Goal: Task Accomplishment & Management: Complete application form

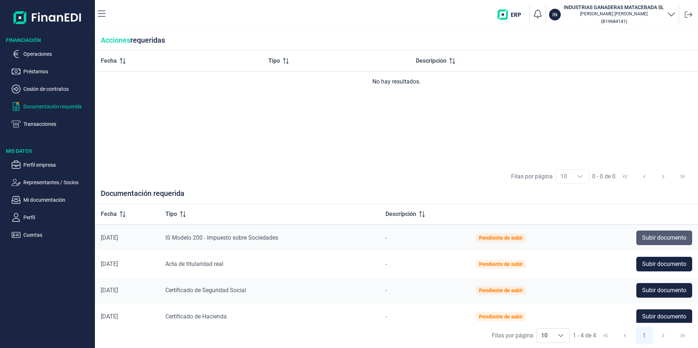
click at [680, 235] on span "Subir documento" at bounding box center [664, 238] width 44 height 9
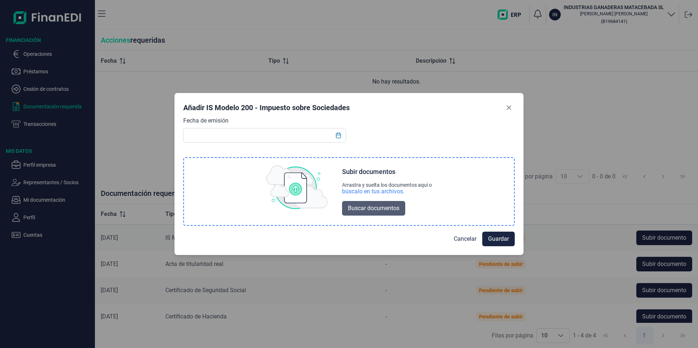
click at [373, 204] on span "Buscar documentos" at bounding box center [373, 208] width 51 height 9
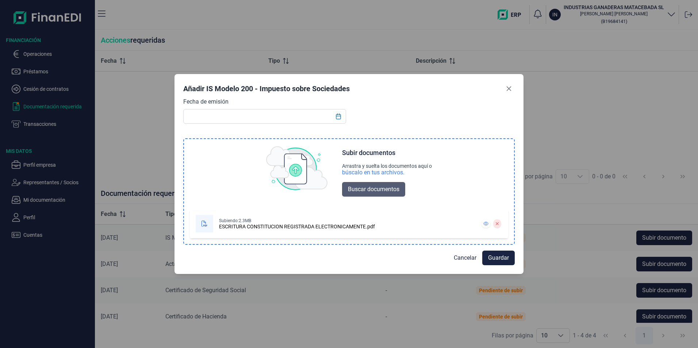
click at [370, 183] on button "Buscar documentos" at bounding box center [373, 189] width 63 height 15
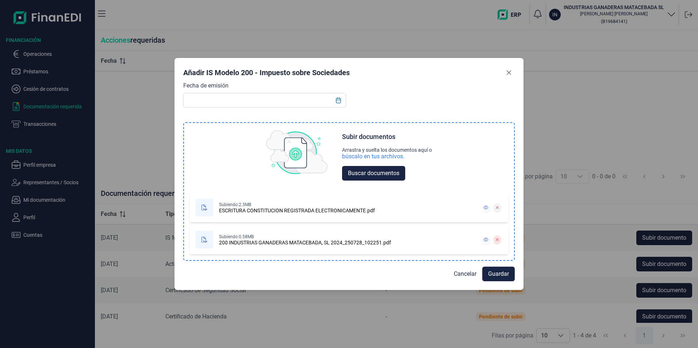
click at [498, 207] on icon at bounding box center [497, 208] width 3 height 4
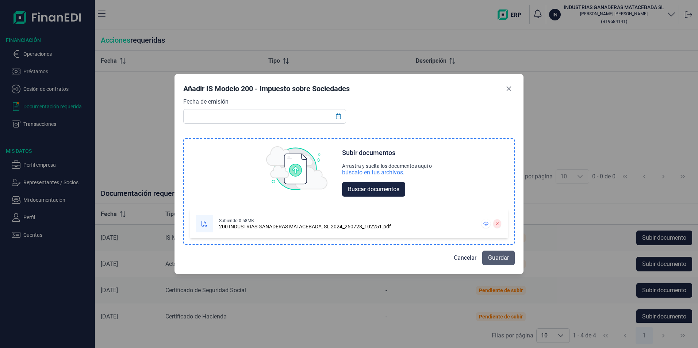
click at [501, 254] on span "Guardar" at bounding box center [498, 258] width 21 height 9
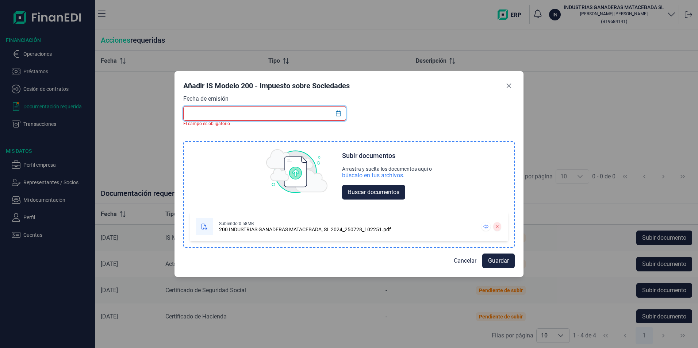
click at [218, 116] on input "text" at bounding box center [264, 113] width 163 height 15
paste input "[DATE]"
type input "[DATE]"
click at [391, 114] on div "Fecha de emisión El campo es obligatorio Choose Subir documentos Arrastra y sue…" at bounding box center [348, 171] width 331 height 153
click at [497, 259] on span "Guardar" at bounding box center [498, 261] width 21 height 9
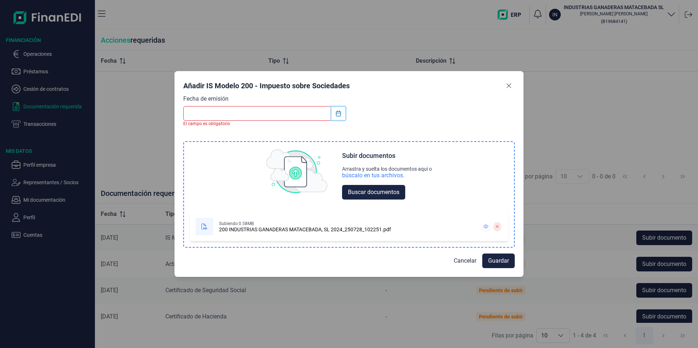
click at [340, 111] on icon "Choose Date" at bounding box center [339, 114] width 6 height 6
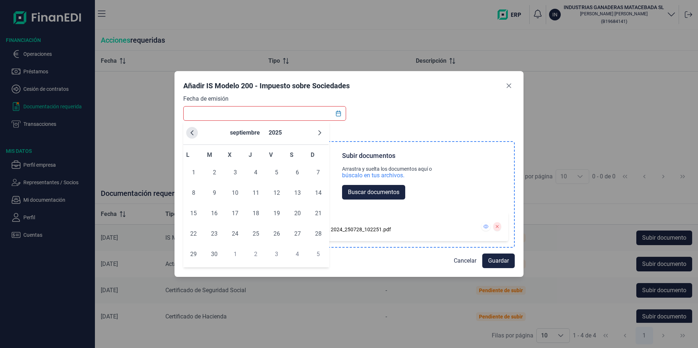
click at [193, 133] on icon "Previous Month" at bounding box center [192, 133] width 6 height 6
click at [277, 232] on span "25" at bounding box center [276, 234] width 15 height 15
type input "[DATE]"
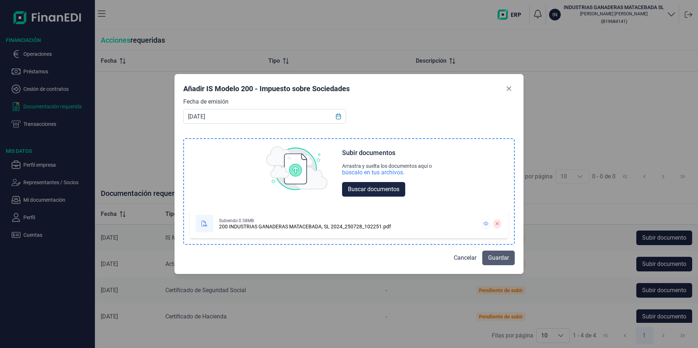
click at [497, 256] on span "Guardar" at bounding box center [498, 258] width 21 height 9
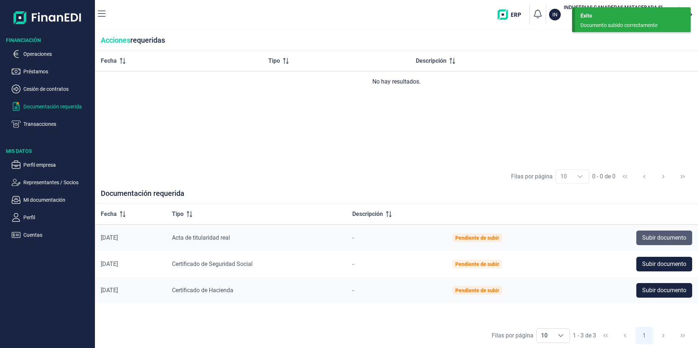
click at [666, 239] on span "Subir documento" at bounding box center [664, 238] width 44 height 9
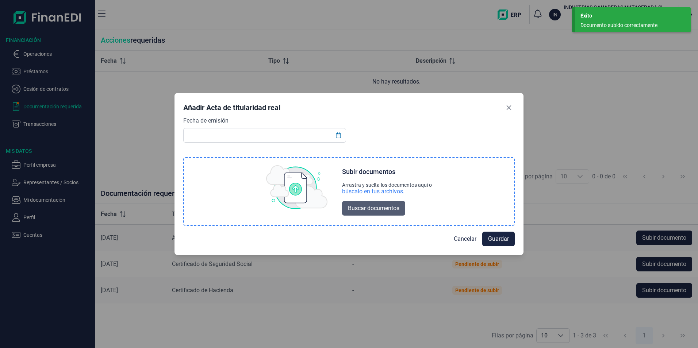
click at [364, 209] on span "Buscar documentos" at bounding box center [373, 208] width 51 height 9
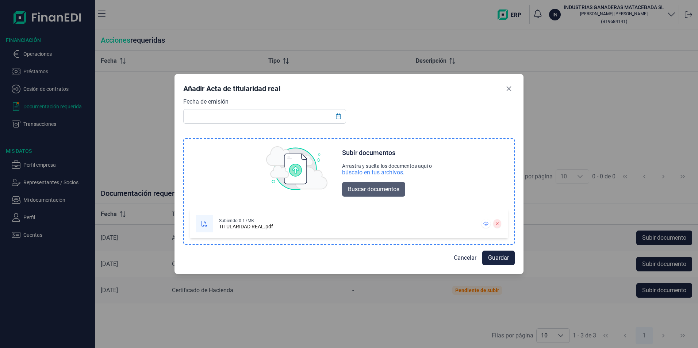
click at [366, 192] on span "Buscar documentos" at bounding box center [373, 189] width 51 height 9
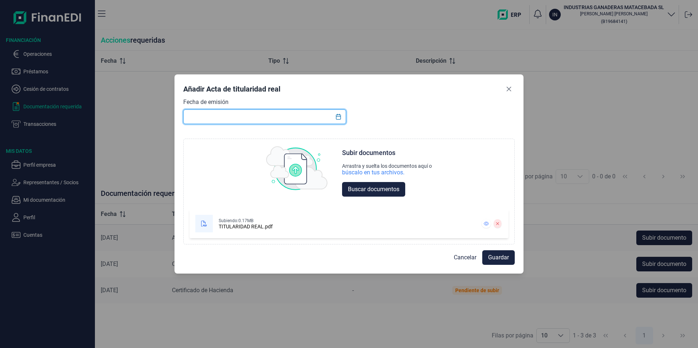
click at [249, 120] on input "text" at bounding box center [264, 117] width 163 height 15
type input "[DATE]"
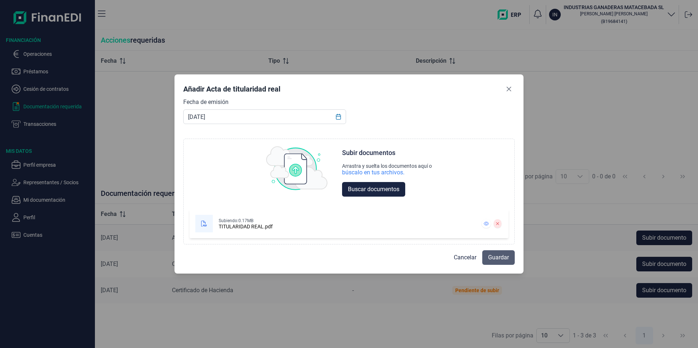
click at [502, 257] on span "Guardar" at bounding box center [498, 257] width 21 height 9
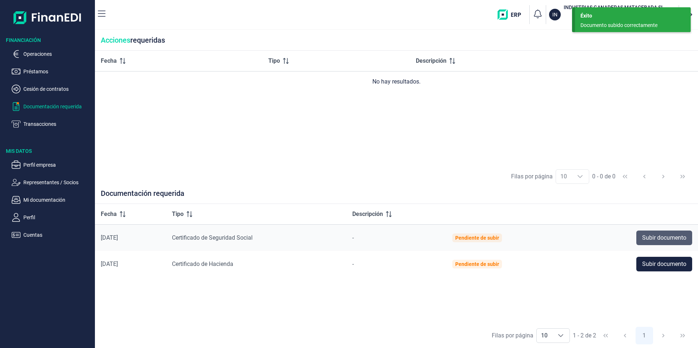
click at [672, 237] on span "Subir documento" at bounding box center [664, 238] width 44 height 9
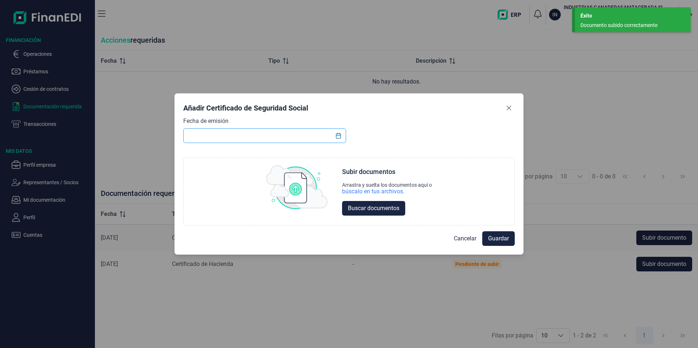
click at [286, 138] on input "text" at bounding box center [264, 136] width 163 height 15
click at [339, 133] on icon "Choose Date" at bounding box center [339, 136] width 6 height 6
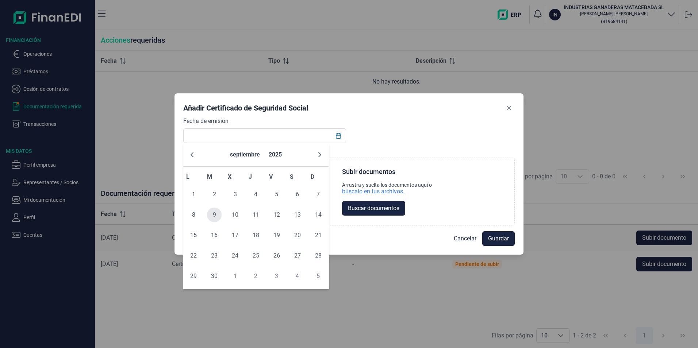
click at [211, 215] on span "9" at bounding box center [214, 215] width 15 height 15
type input "[DATE]"
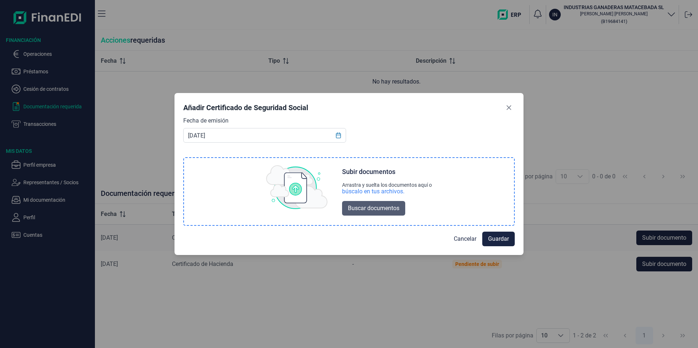
click at [381, 209] on span "Buscar documentos" at bounding box center [373, 208] width 51 height 9
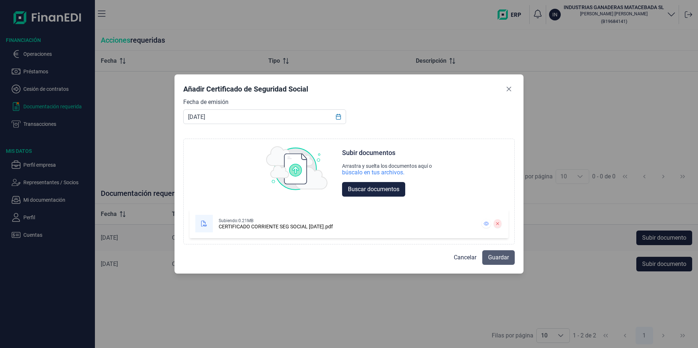
click at [497, 256] on span "Guardar" at bounding box center [498, 257] width 21 height 9
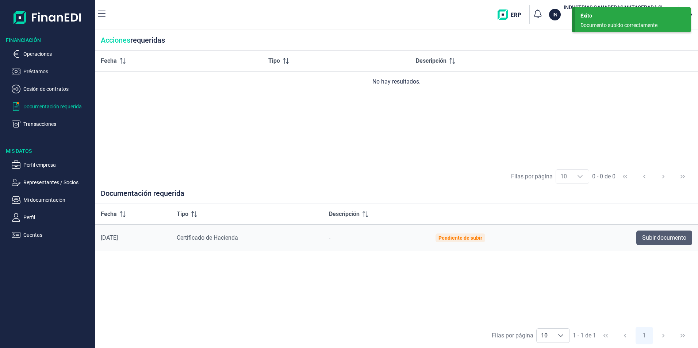
click at [662, 240] on span "Subir documento" at bounding box center [664, 238] width 44 height 9
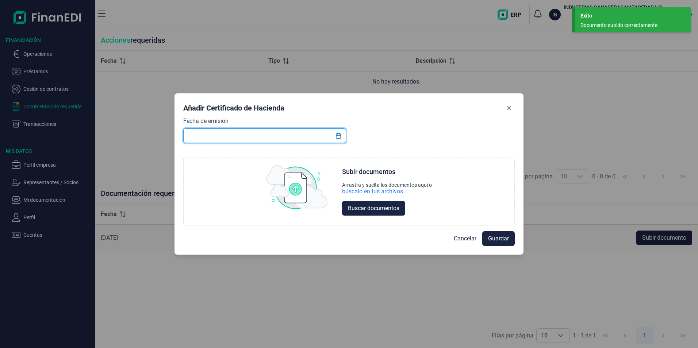
click at [250, 135] on input "text" at bounding box center [264, 136] width 163 height 15
click at [339, 134] on icon "Choose Date" at bounding box center [338, 136] width 5 height 6
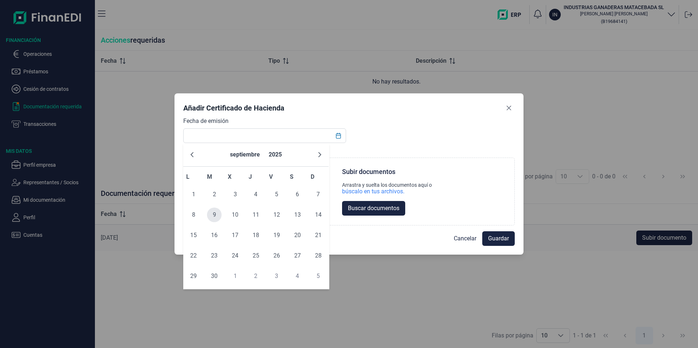
click at [211, 214] on span "9" at bounding box center [214, 215] width 15 height 15
type input "[DATE]"
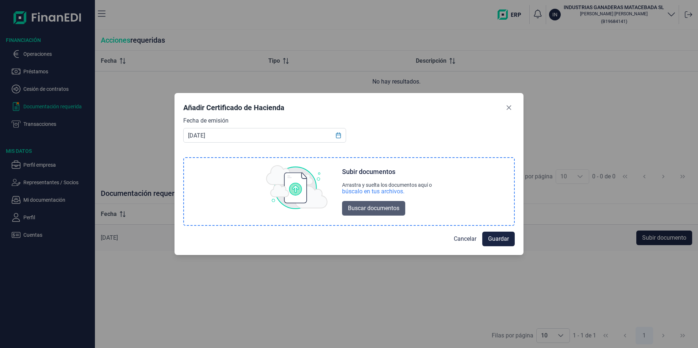
click at [390, 208] on span "Buscar documentos" at bounding box center [373, 208] width 51 height 9
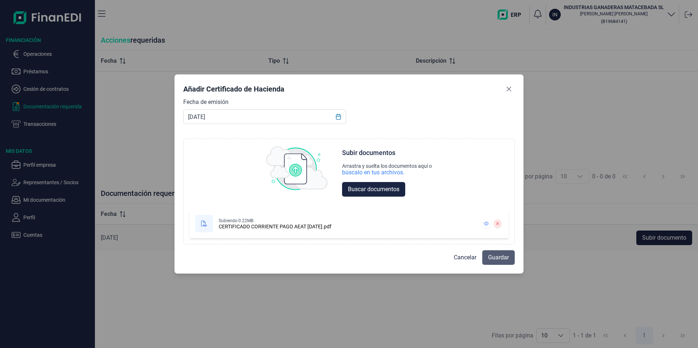
click at [500, 256] on span "Guardar" at bounding box center [498, 257] width 21 height 9
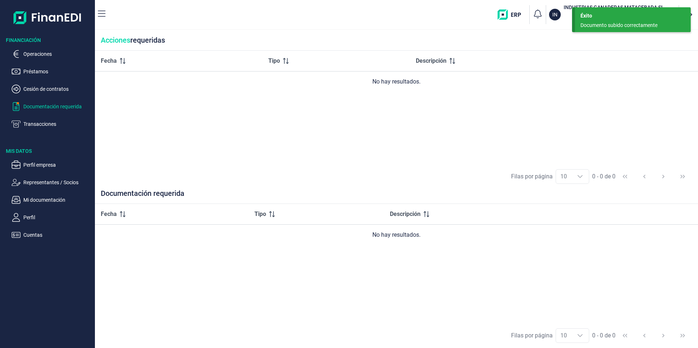
click at [540, 42] on div "Acciones requeridas" at bounding box center [396, 40] width 603 height 21
click at [40, 125] on p "Transacciones" at bounding box center [57, 124] width 69 height 9
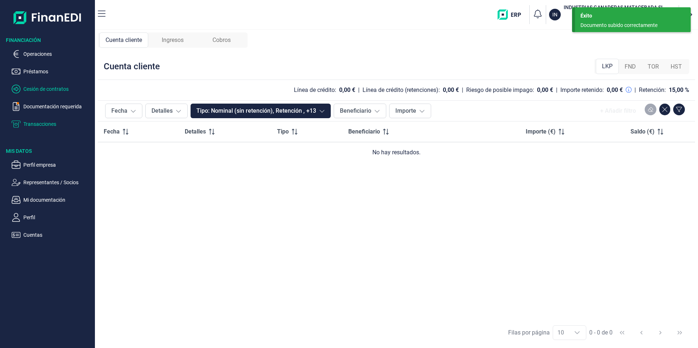
click at [43, 89] on p "Cesión de contratos" at bounding box center [57, 89] width 69 height 9
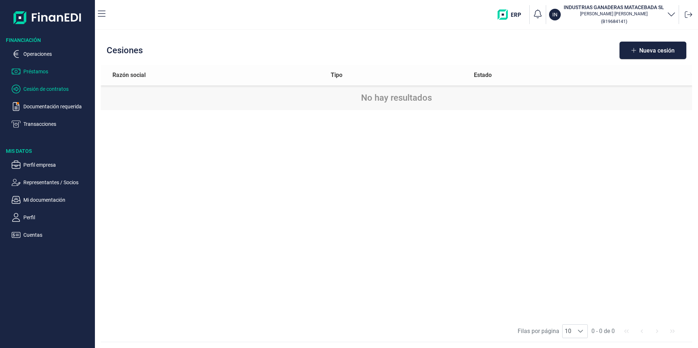
click at [39, 72] on p "Préstamos" at bounding box center [57, 71] width 69 height 9
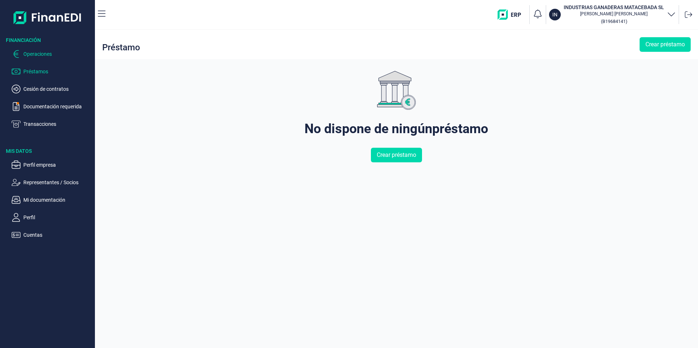
click at [45, 56] on p "Operaciones" at bounding box center [57, 54] width 69 height 9
